Goal: Transaction & Acquisition: Purchase product/service

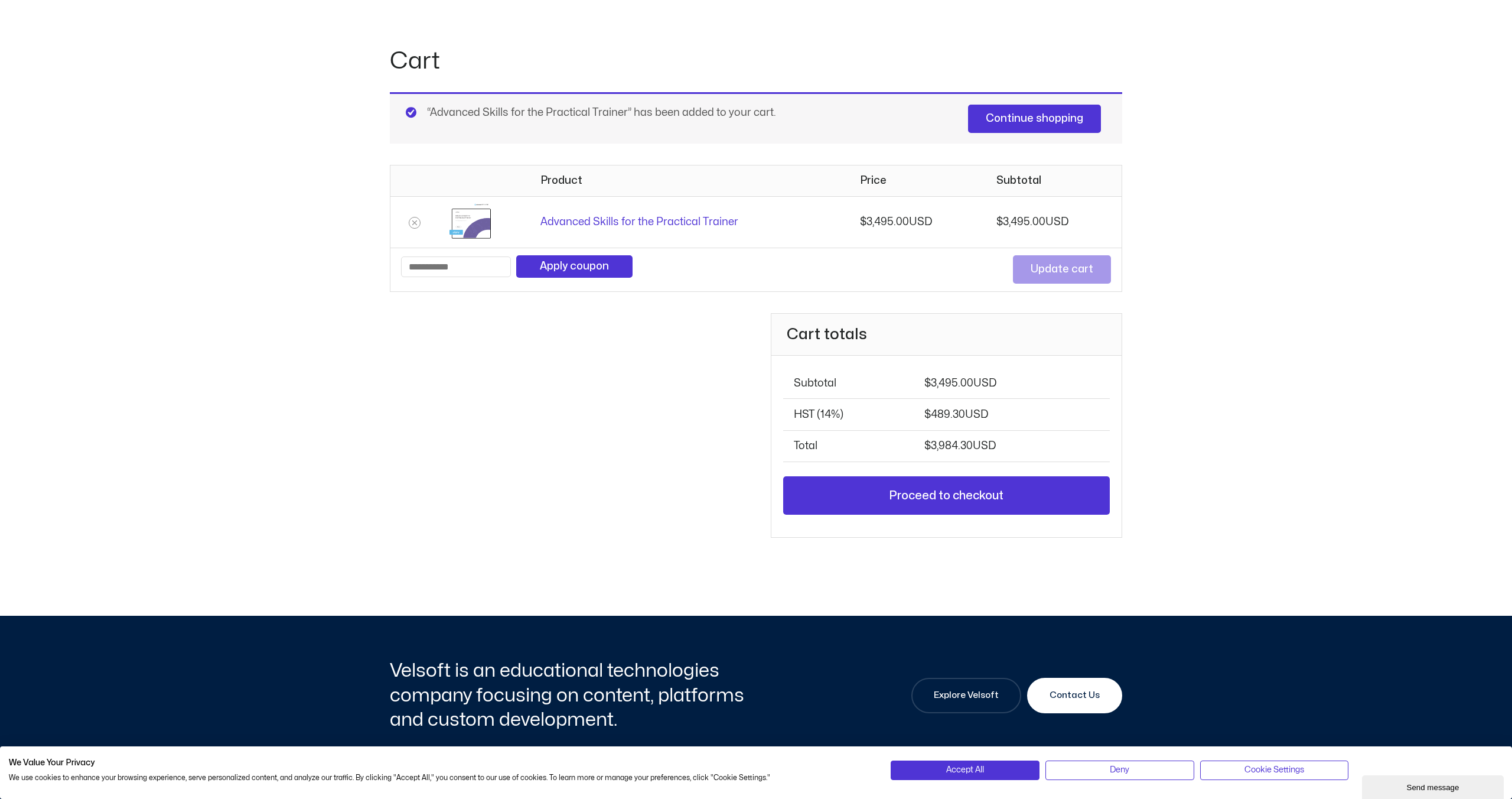
scroll to position [95, 0]
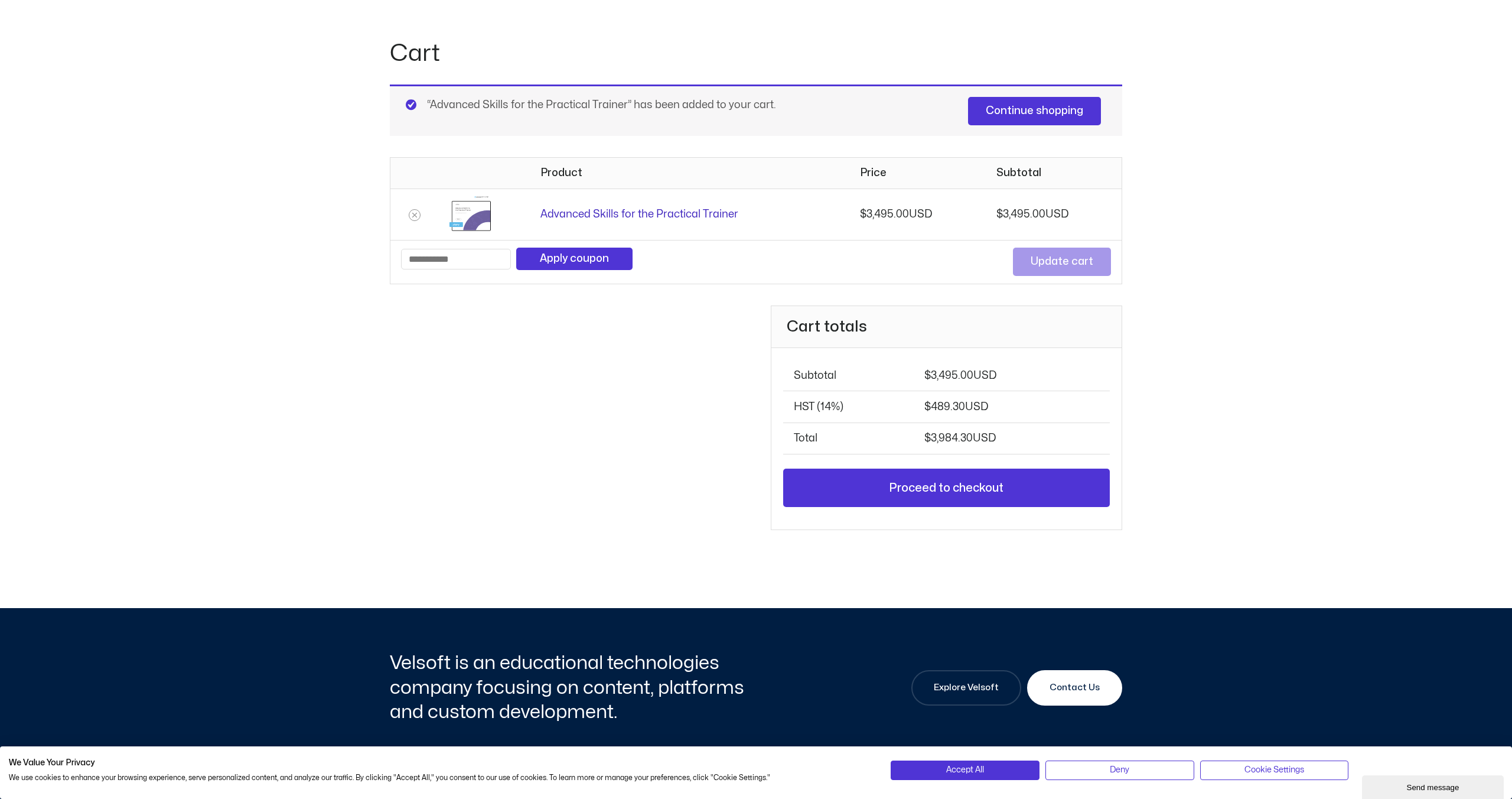
click at [678, 210] on link "Advanced Skills for the Practical Trainer" at bounding box center [639, 214] width 198 height 10
